Goal: Complete application form: Complete application form

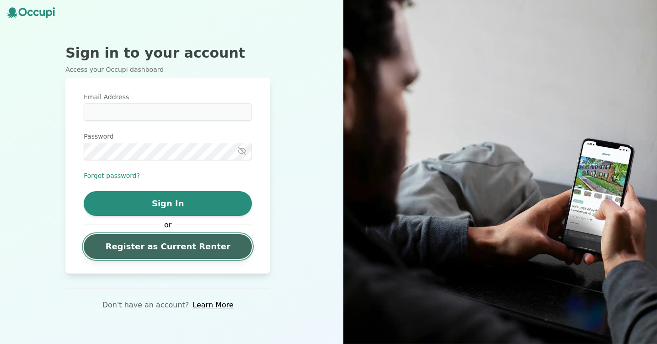
click at [165, 244] on link "Register as Current Renter" at bounding box center [168, 246] width 168 height 25
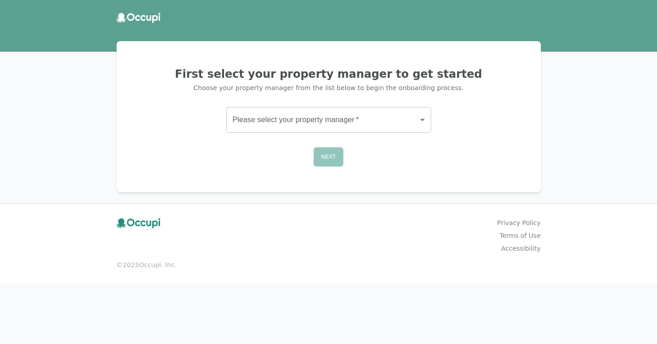
click at [275, 130] on body "First select your property manager to get started Choose your property manager …" at bounding box center [328, 172] width 657 height 344
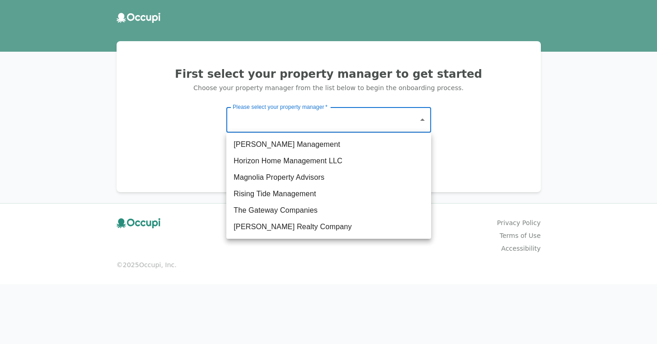
click at [276, 154] on li "Horizon Home Management LLC" at bounding box center [328, 161] width 205 height 16
type input "**********"
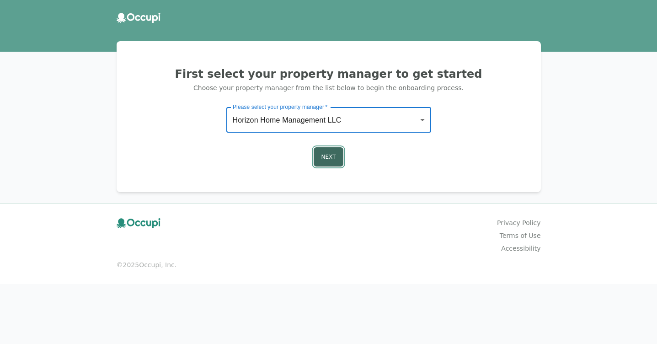
click at [323, 149] on button "Next" at bounding box center [328, 156] width 30 height 19
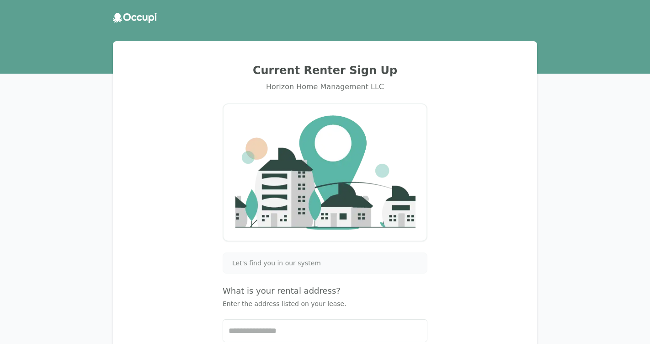
click at [273, 266] on span "Let's find you in our system" at bounding box center [276, 262] width 89 height 9
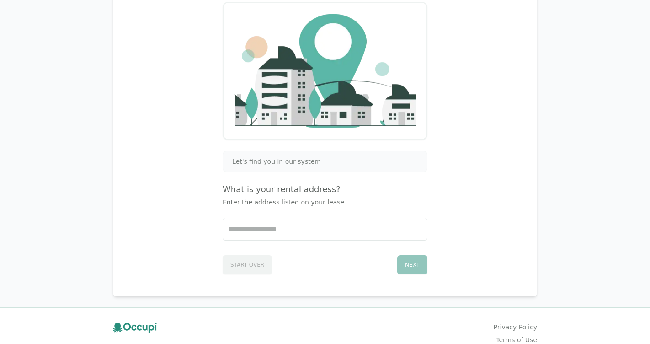
scroll to position [102, 0]
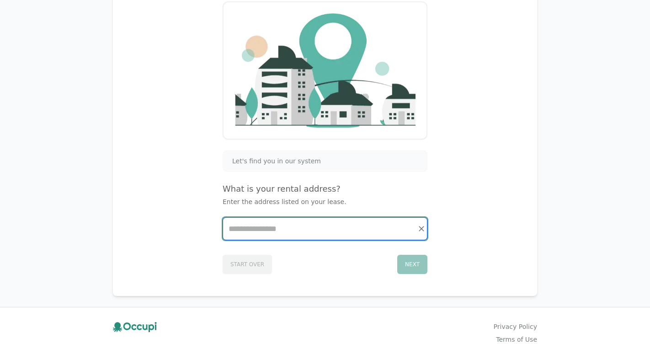
click at [277, 233] on input "Start typing..." at bounding box center [325, 228] width 204 height 22
type input "**********"
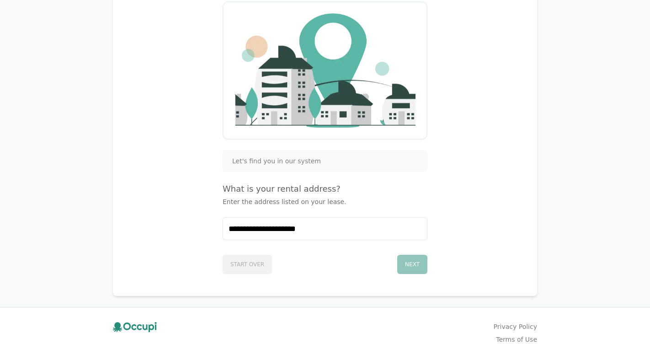
click at [413, 268] on div "Next" at bounding box center [412, 263] width 30 height 19
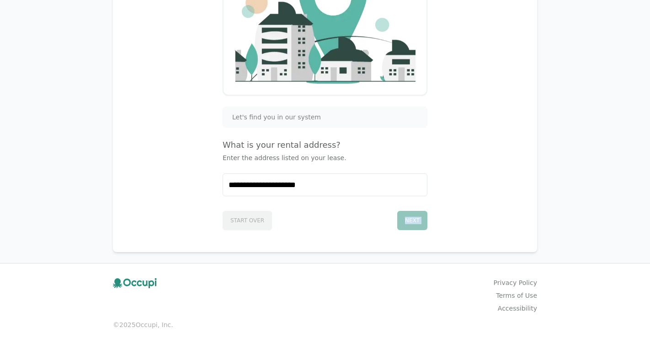
scroll to position [0, 0]
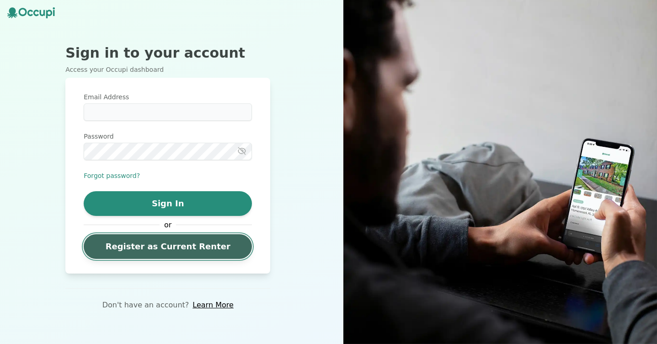
click at [138, 244] on link "Register as Current Renter" at bounding box center [168, 246] width 168 height 25
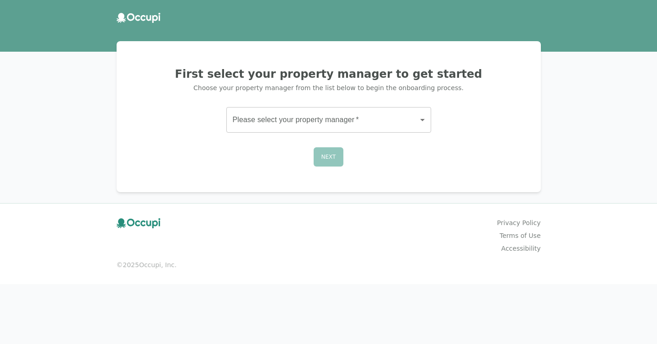
click at [350, 129] on body "First select your property manager to get started Choose your property manager …" at bounding box center [328, 172] width 657 height 344
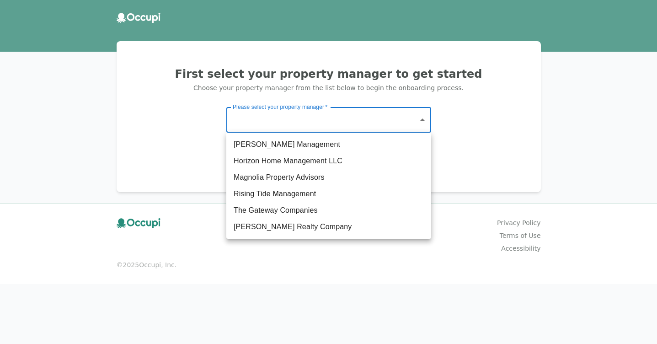
click at [316, 209] on li "The Gateway Companies" at bounding box center [328, 210] width 205 height 16
type input "**********"
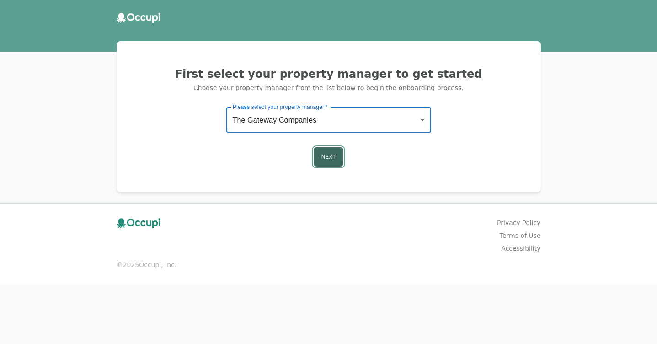
click at [333, 151] on button "Next" at bounding box center [328, 156] width 30 height 19
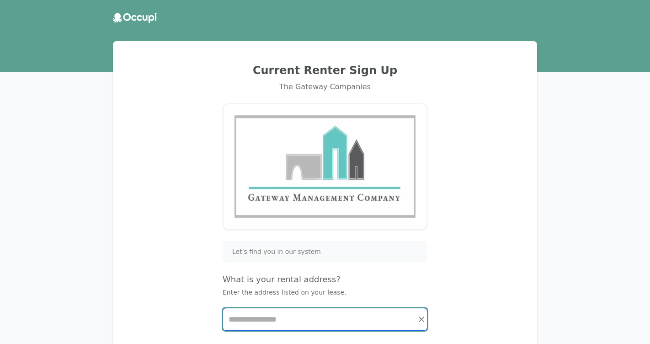
click at [264, 312] on input "Start typing..." at bounding box center [325, 319] width 204 height 22
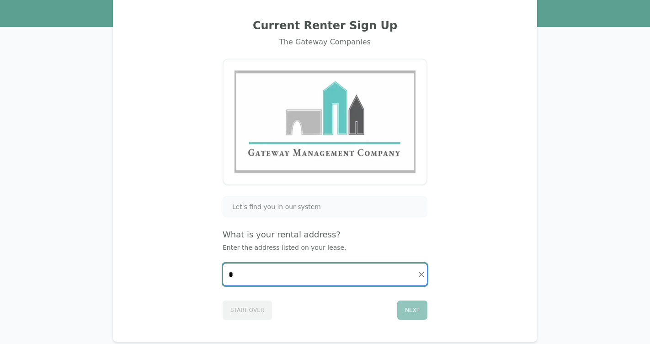
scroll to position [134, 0]
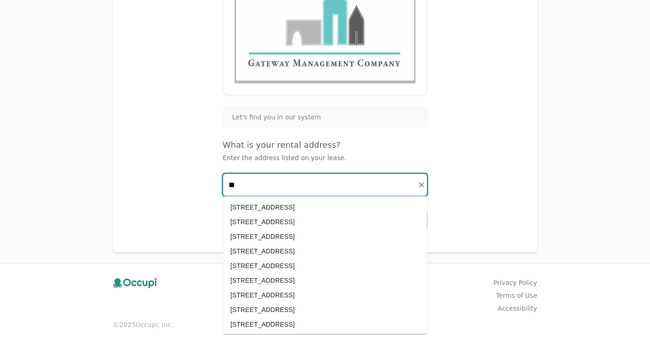
type input "*"
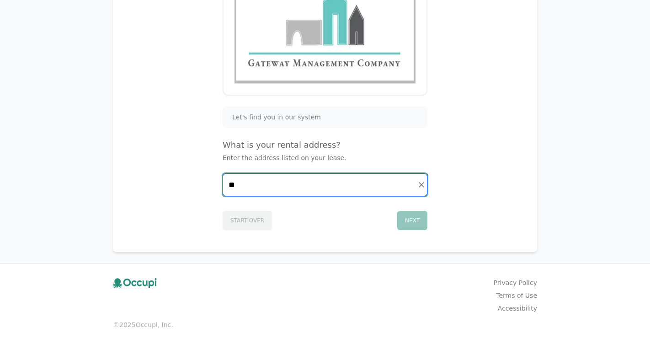
type input "*"
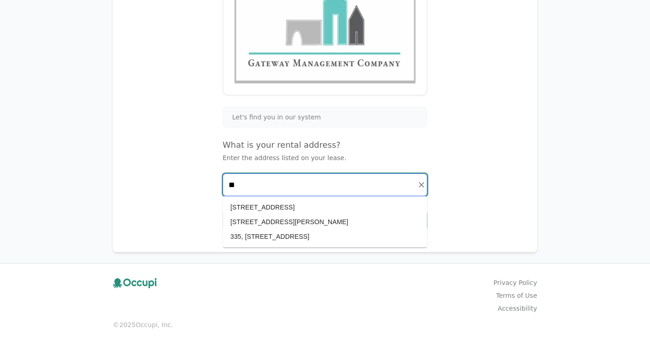
type input "*"
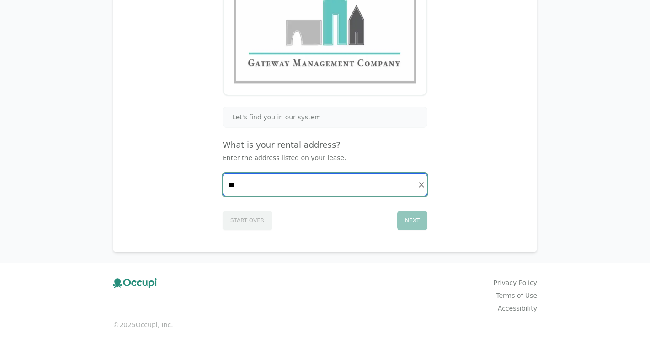
type input "*"
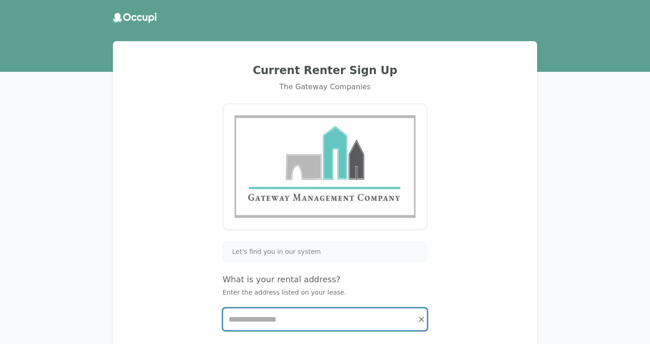
scroll to position [0, 0]
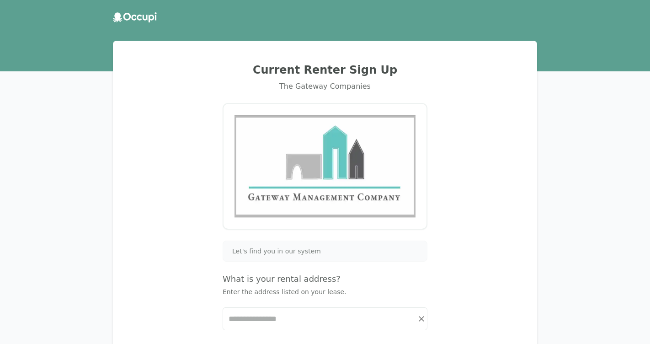
click at [121, 16] on icon at bounding box center [135, 17] width 44 height 10
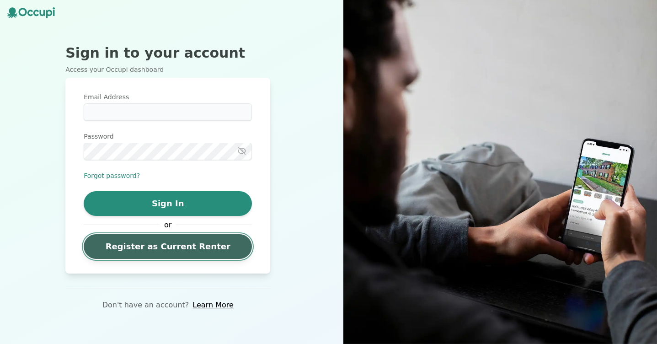
click at [139, 246] on link "Register as Current Renter" at bounding box center [168, 246] width 168 height 25
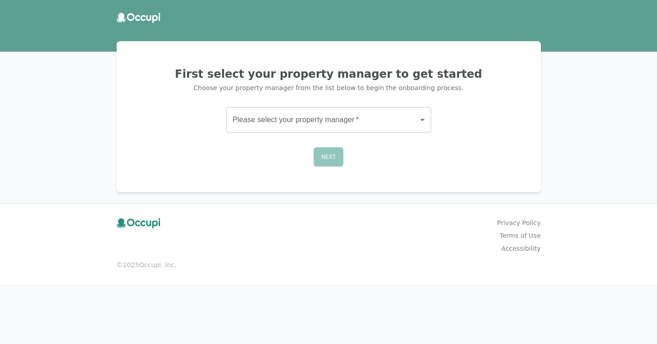
click at [316, 122] on body "First select your property manager to get started Choose your property manager …" at bounding box center [328, 172] width 657 height 344
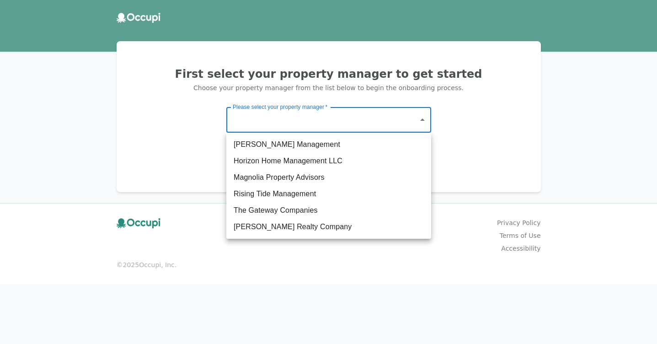
click at [278, 253] on div at bounding box center [328, 172] width 657 height 344
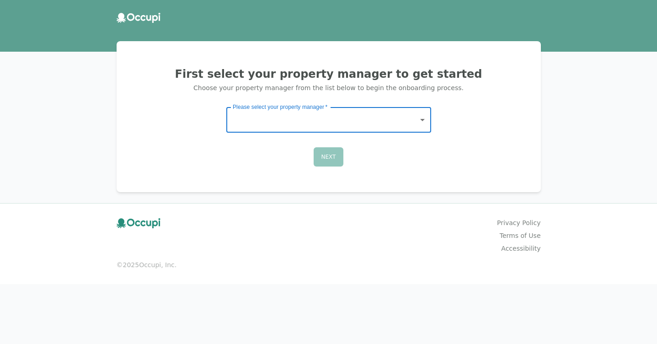
click at [136, 20] on icon at bounding box center [137, 18] width 5 height 6
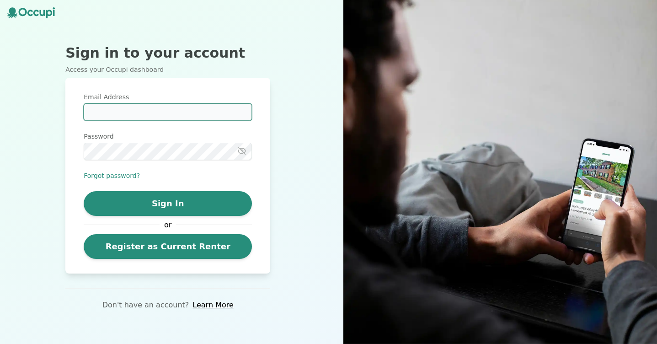
click at [141, 120] on input "Email Address" at bounding box center [168, 111] width 168 height 17
type input "**********"
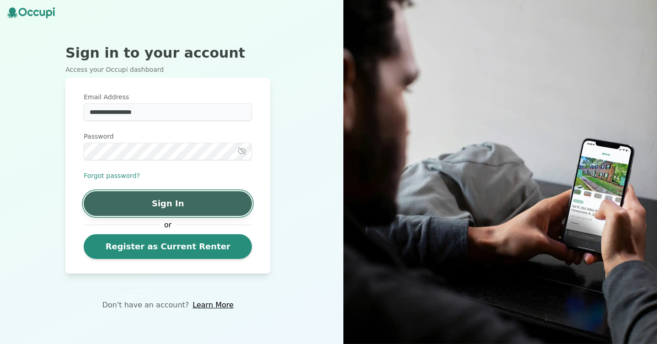
click at [164, 208] on button "Sign In" at bounding box center [168, 203] width 168 height 25
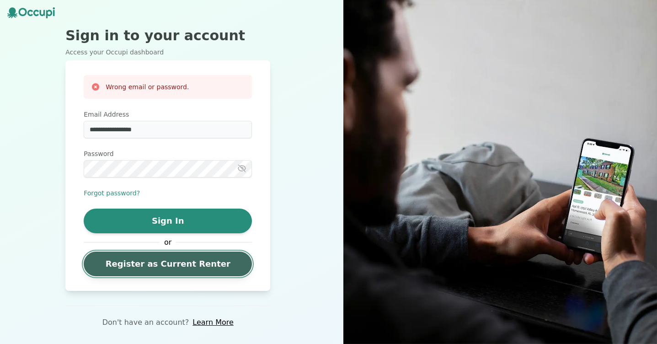
click at [151, 265] on link "Register as Current Renter" at bounding box center [168, 263] width 168 height 25
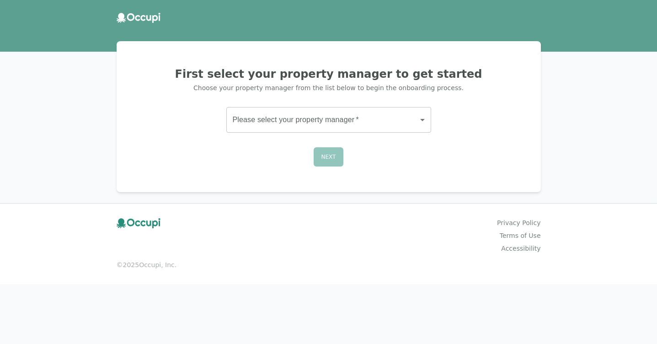
click at [58, 71] on div "First select your property manager to get started Choose your property manager …" at bounding box center [328, 172] width 657 height 344
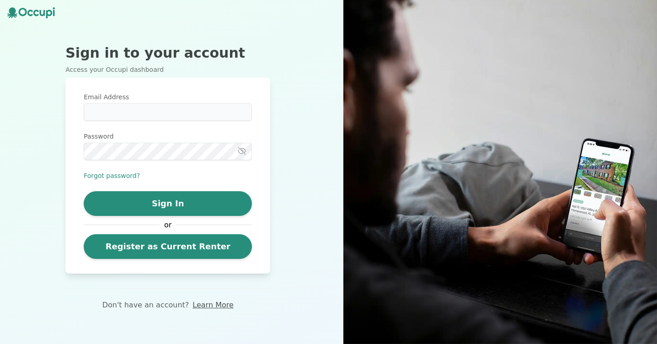
click at [206, 300] on link "Learn More" at bounding box center [212, 304] width 41 height 11
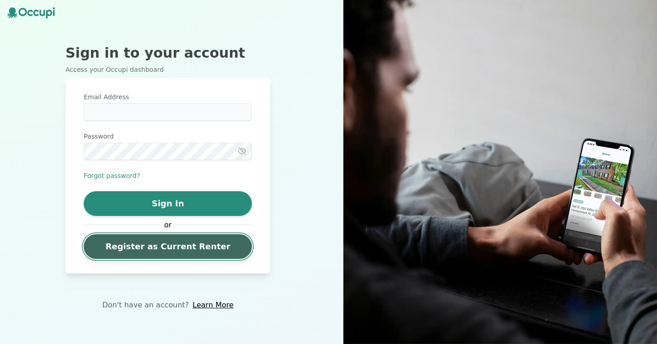
click at [142, 244] on link "Register as Current Renter" at bounding box center [168, 246] width 168 height 25
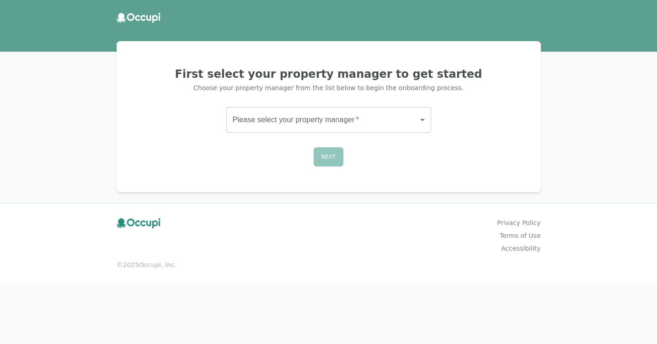
click at [371, 132] on body "First select your property manager to get started Choose your property manager …" at bounding box center [328, 172] width 657 height 344
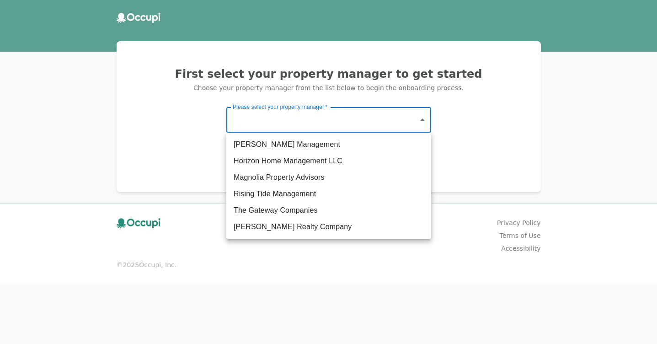
click at [346, 160] on li "Horizon Home Management LLC" at bounding box center [328, 161] width 205 height 16
type input "**********"
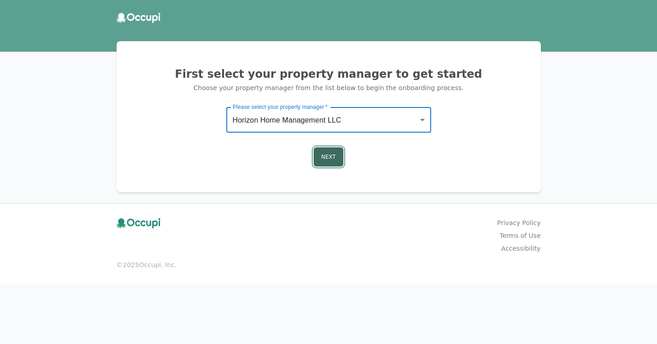
click at [331, 154] on button "Next" at bounding box center [328, 156] width 30 height 19
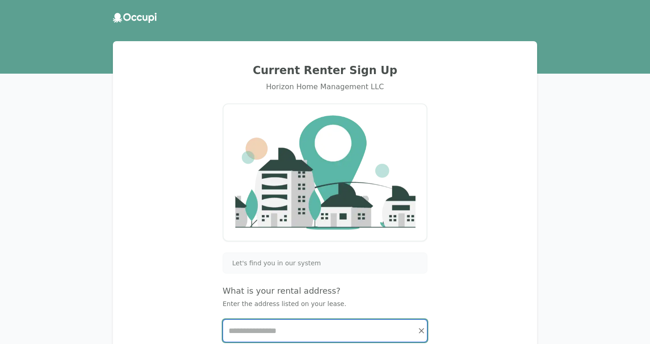
click at [267, 326] on input "Start typing..." at bounding box center [325, 330] width 204 height 22
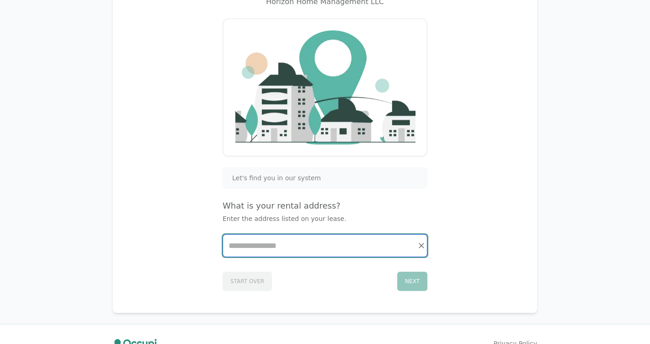
scroll to position [146, 0]
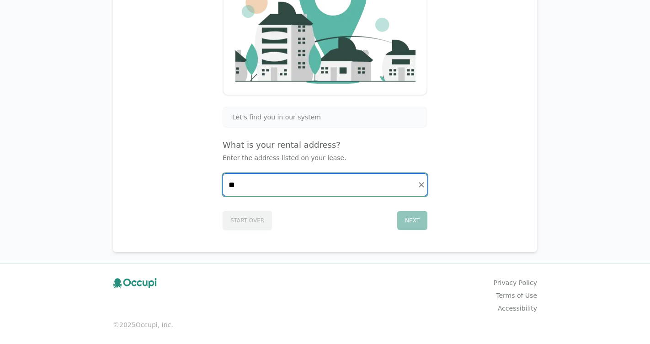
type input "*"
type input "**"
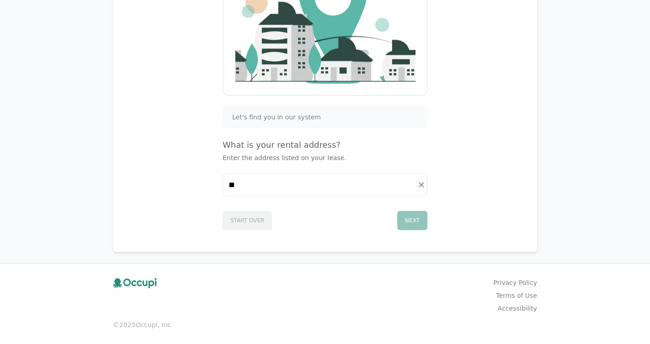
click at [320, 115] on div "Let's find you in our system" at bounding box center [324, 116] width 193 height 9
